Goal: Navigation & Orientation: Find specific page/section

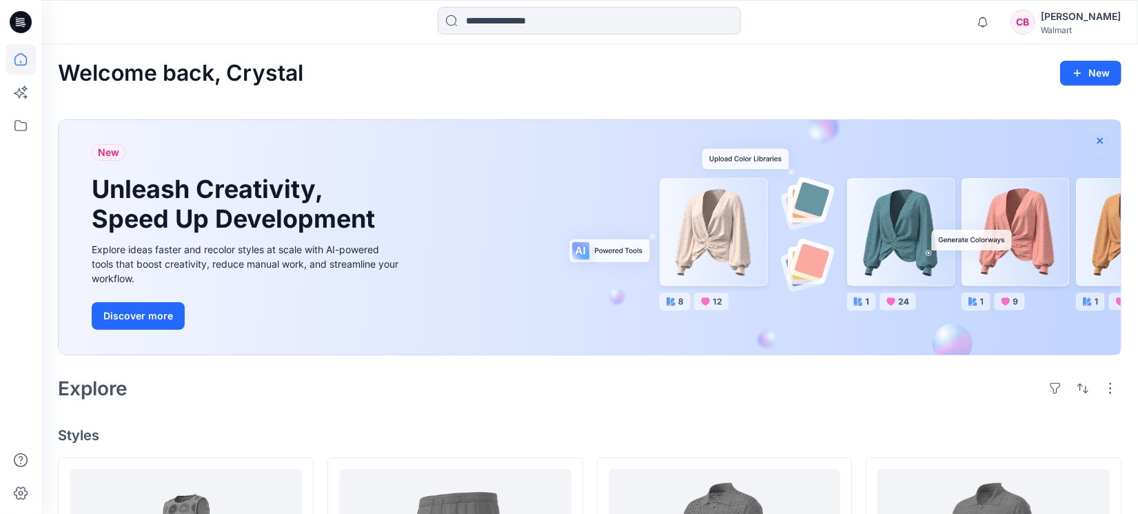
click at [1098, 141] on icon "button" at bounding box center [1101, 140] width 6 height 6
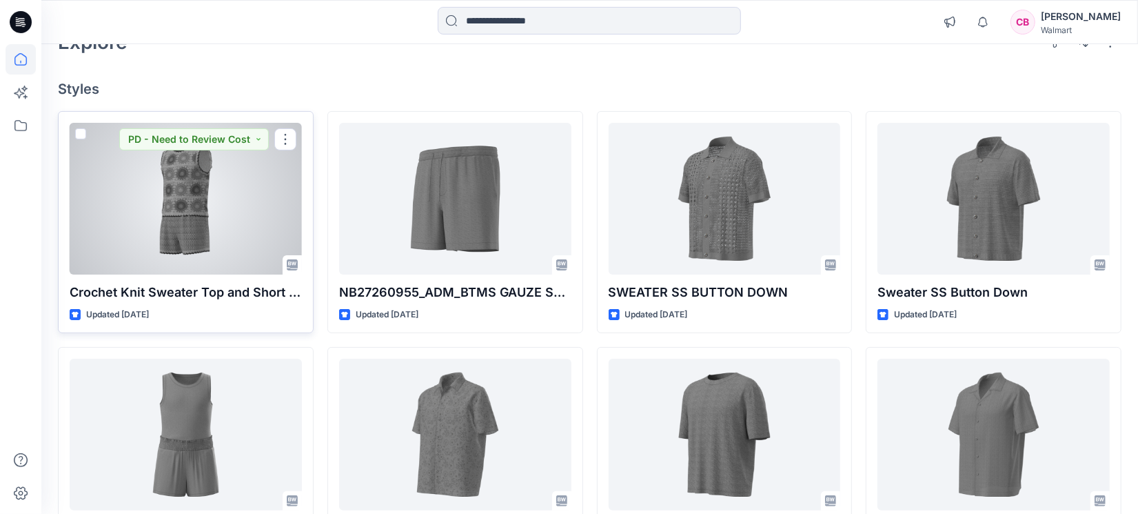
scroll to position [172, 0]
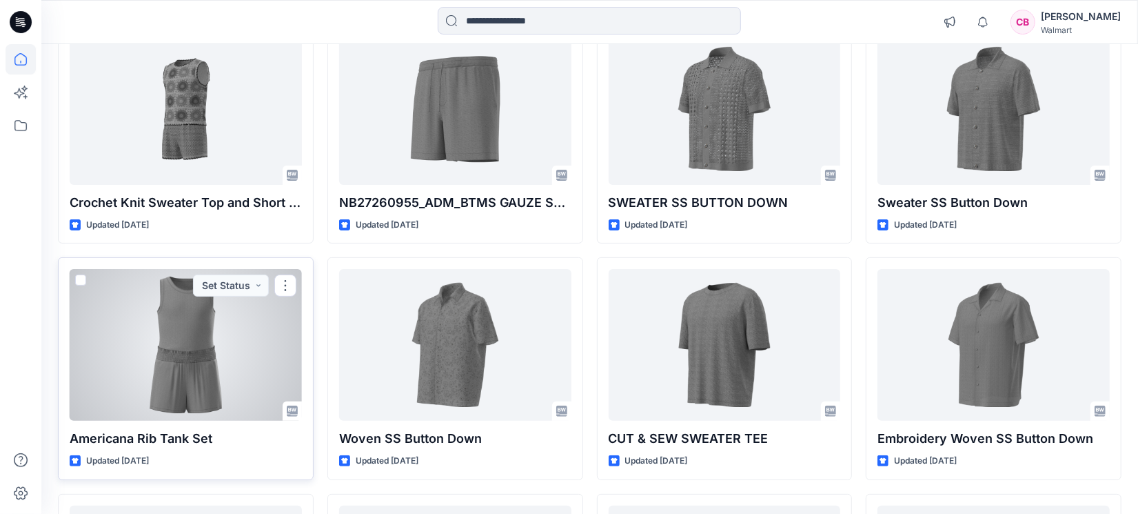
click at [188, 326] on div at bounding box center [186, 345] width 232 height 152
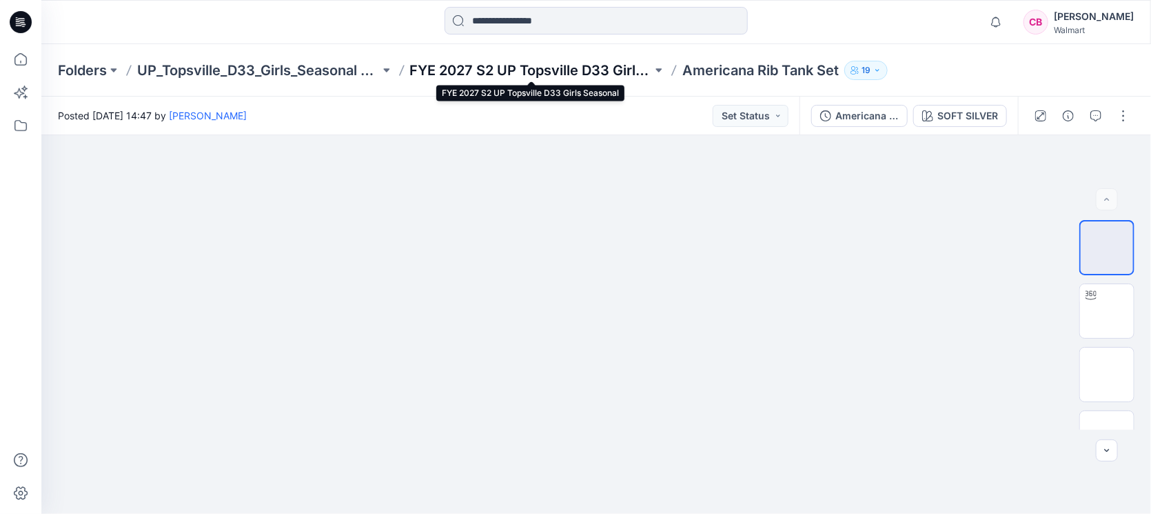
click at [634, 69] on p "FYE 2027 S2 UP Topsville D33 Girls Seasonal" at bounding box center [531, 70] width 243 height 19
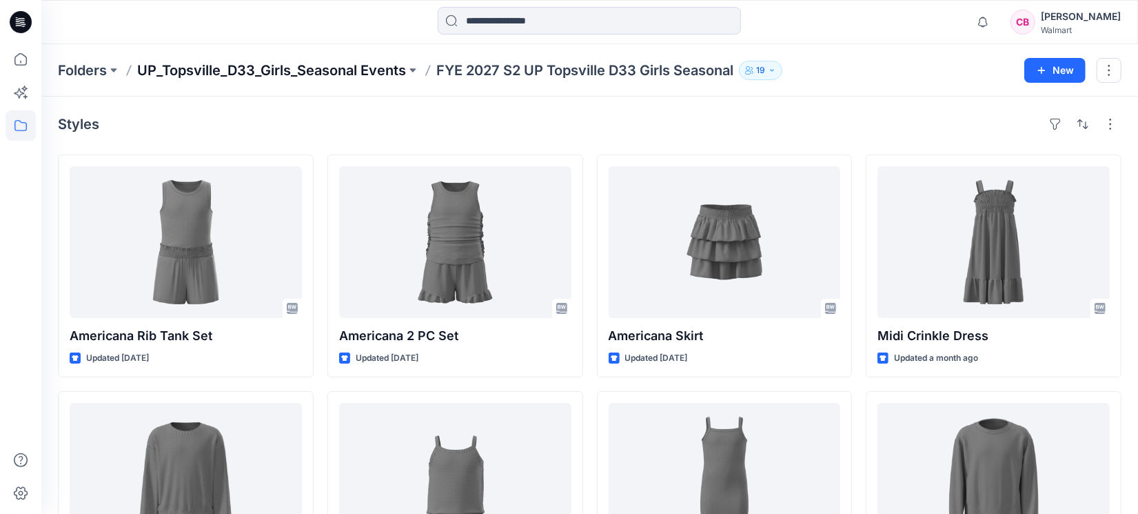
click at [248, 77] on p "UP_Topsville_D33_Girls_Seasonal Events" at bounding box center [271, 70] width 269 height 19
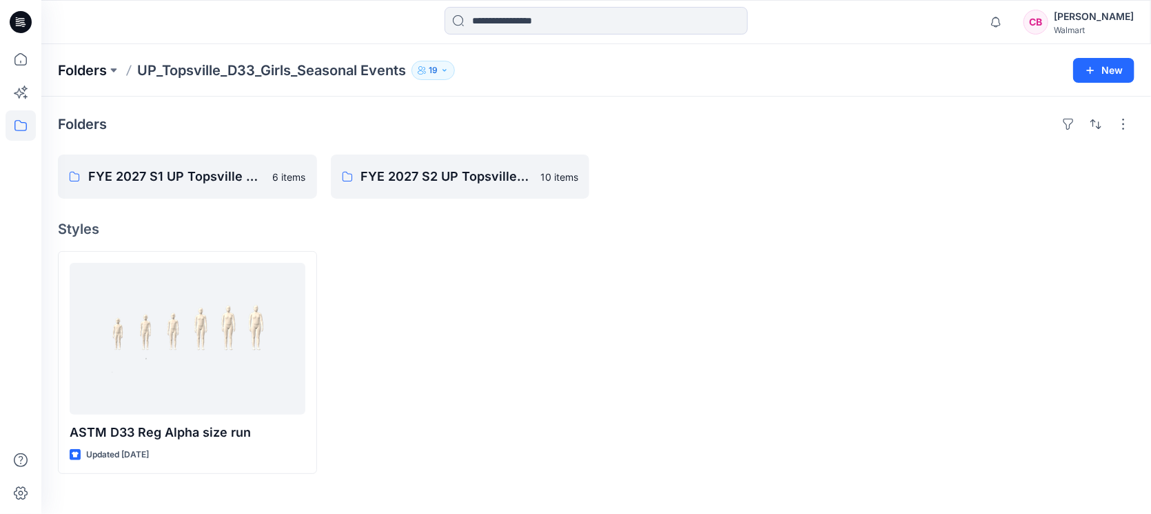
click at [76, 64] on p "Folders" at bounding box center [82, 70] width 49 height 19
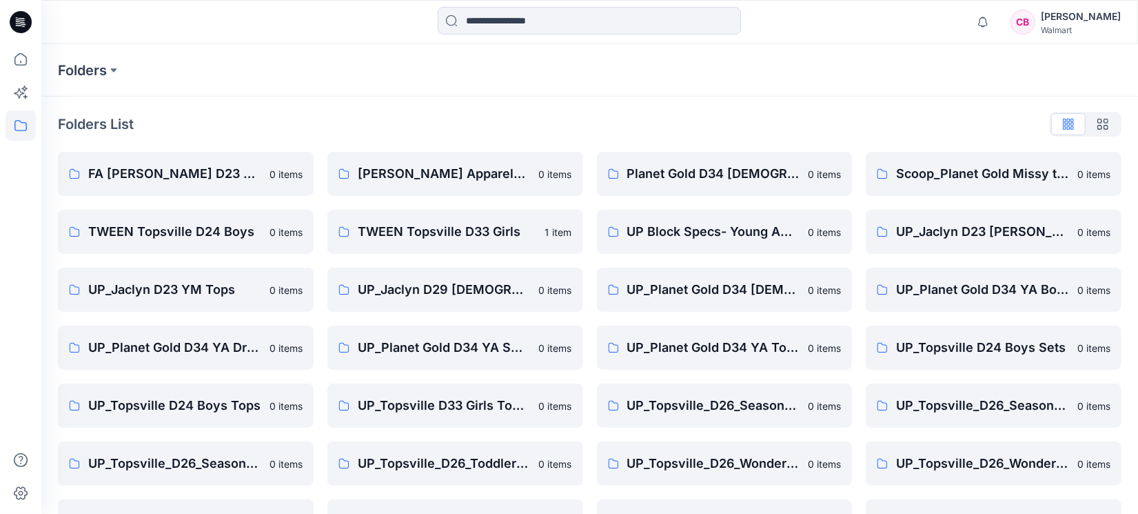
scroll to position [103, 0]
